Goal: Find contact information: Find contact information

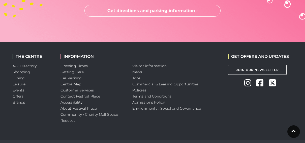
scroll to position [1405, 0]
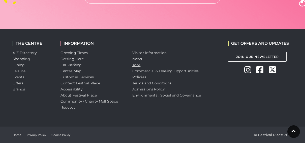
click at [135, 64] on link "Jobs" at bounding box center [136, 65] width 8 height 5
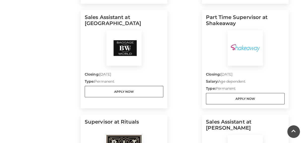
scroll to position [364, 0]
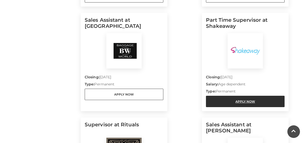
click at [255, 98] on link "Apply Now" at bounding box center [245, 101] width 79 height 11
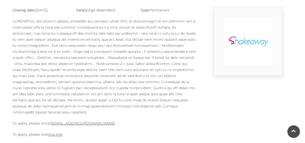
scroll to position [140, 0]
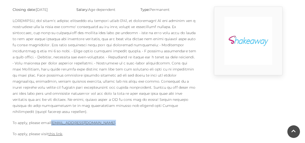
drag, startPoint x: 108, startPoint y: 116, endPoint x: 52, endPoint y: 113, distance: 55.6
click at [52, 113] on div "Closing date: 18-09-2025 Salary: Age dependent Type: Permanent To apply, please…" at bounding box center [105, 74] width 192 height 135
copy p "Basingstoke@shakeaway.com ."
